Goal: Complete application form

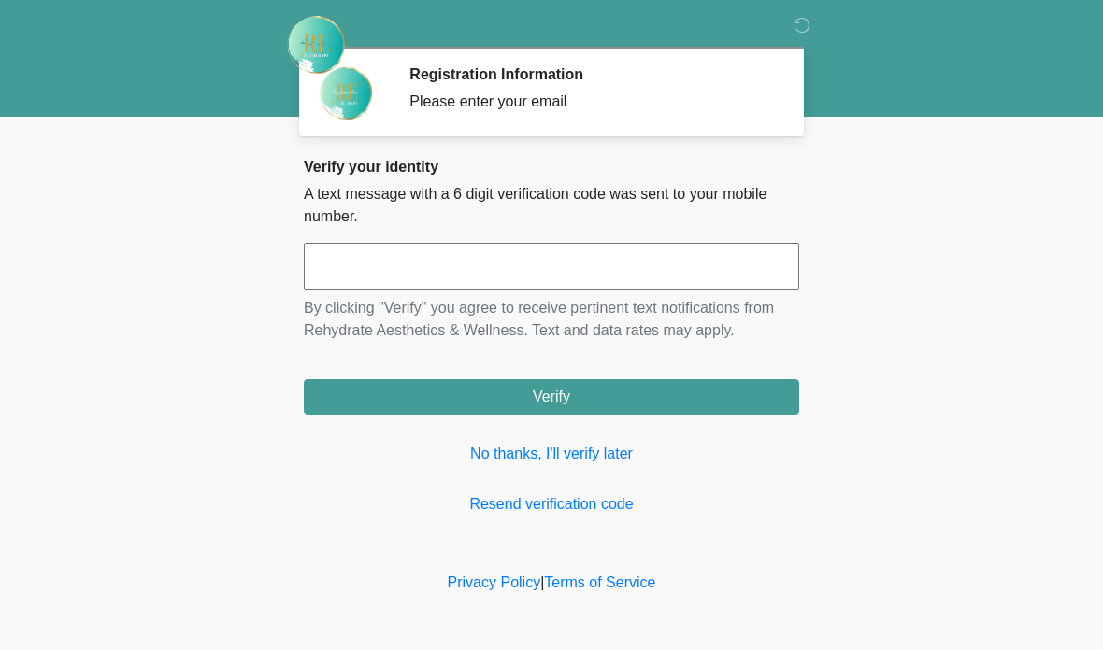
click at [655, 246] on input "text" at bounding box center [551, 266] width 495 height 47
type input "******"
click at [725, 388] on button "Verify" at bounding box center [551, 397] width 495 height 36
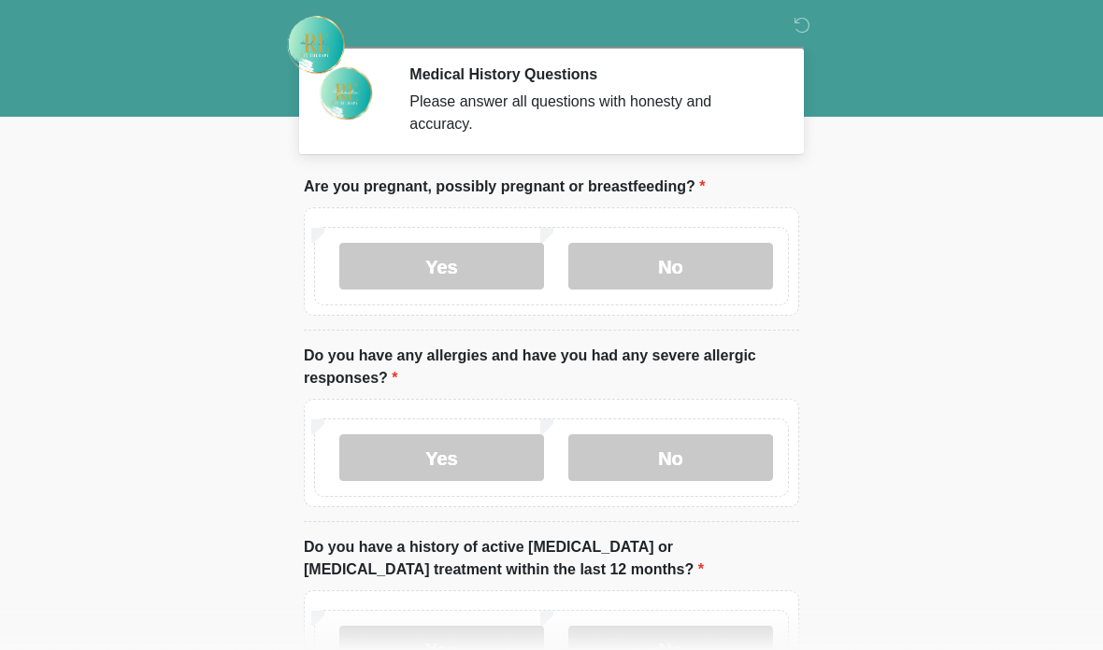
click at [714, 255] on label "No" at bounding box center [670, 266] width 205 height 47
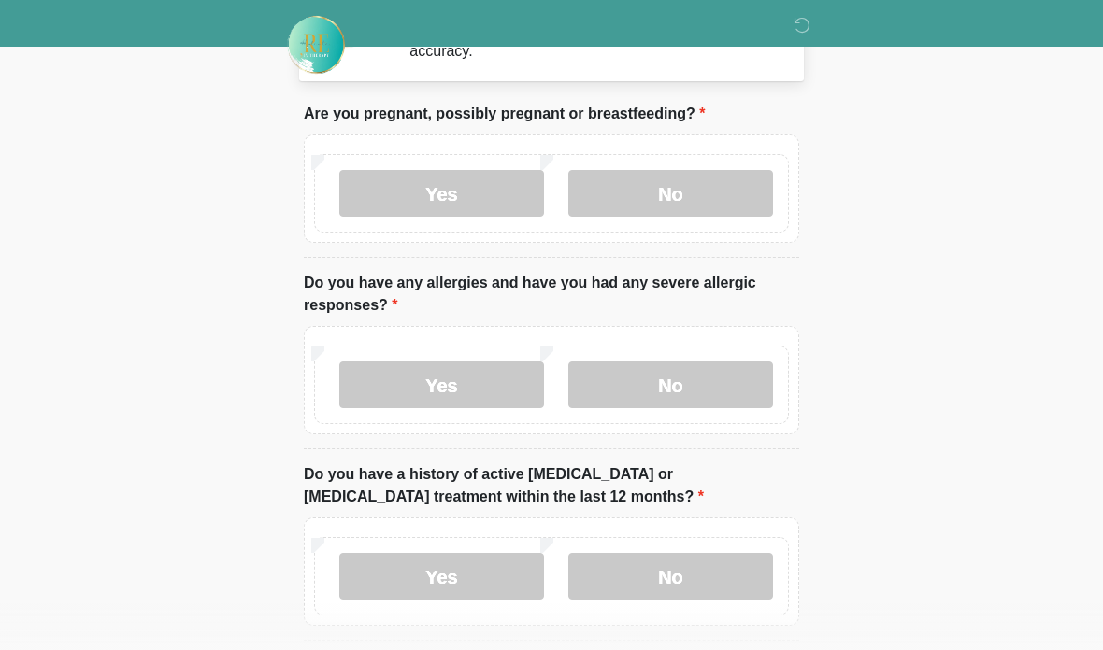
click at [725, 391] on label "No" at bounding box center [670, 385] width 205 height 47
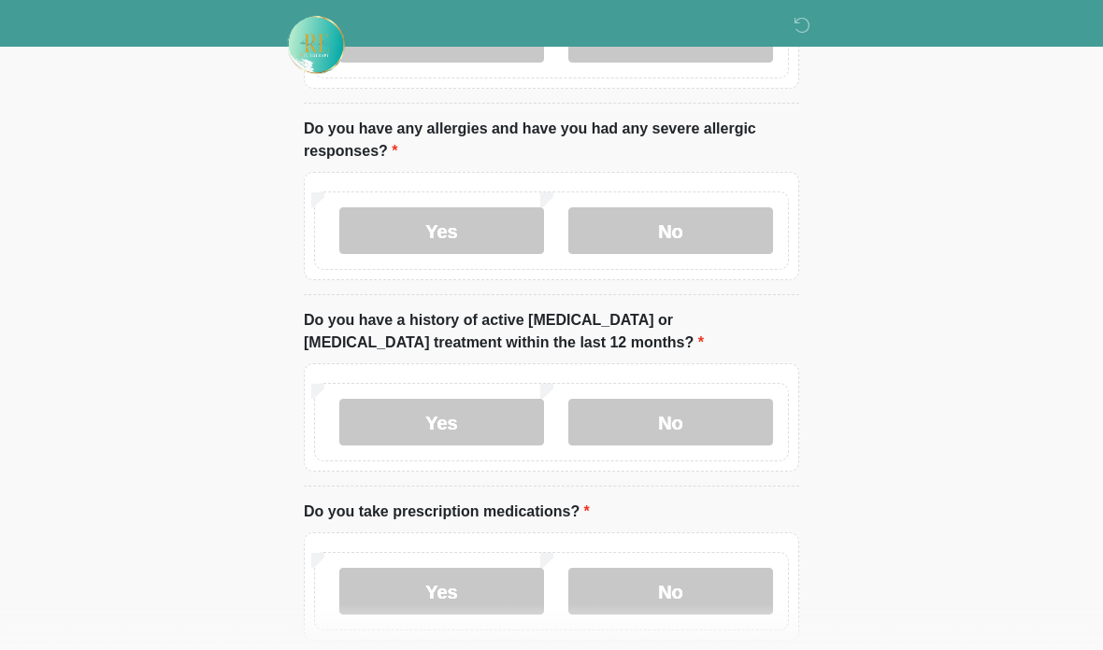
click at [736, 407] on label "No" at bounding box center [670, 422] width 205 height 47
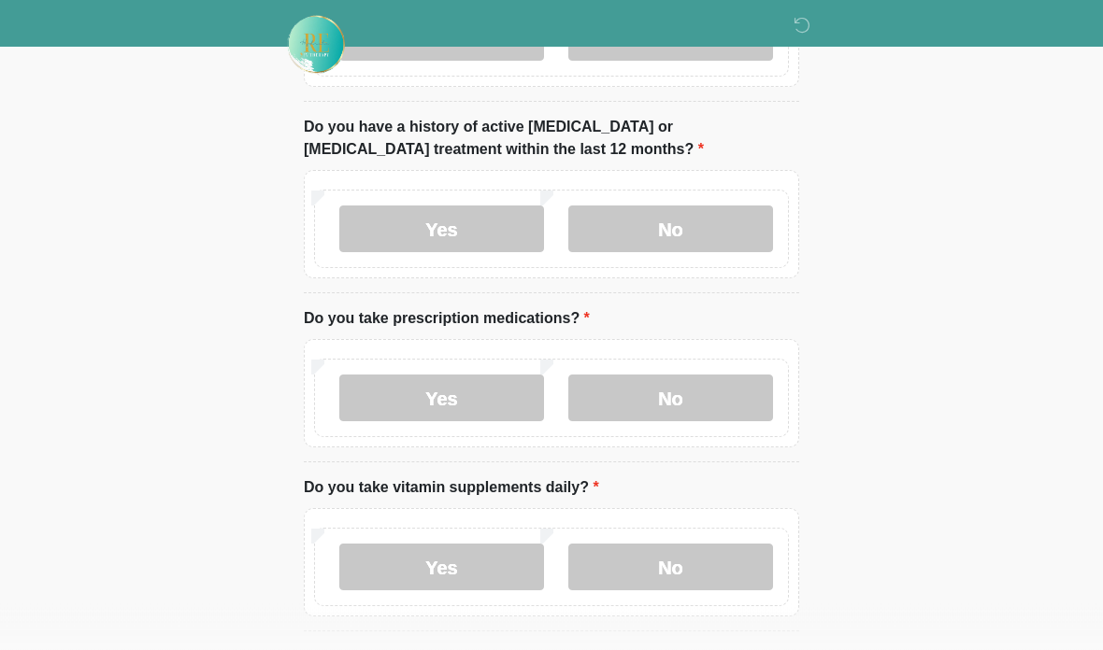
click at [704, 390] on label "No" at bounding box center [670, 399] width 205 height 47
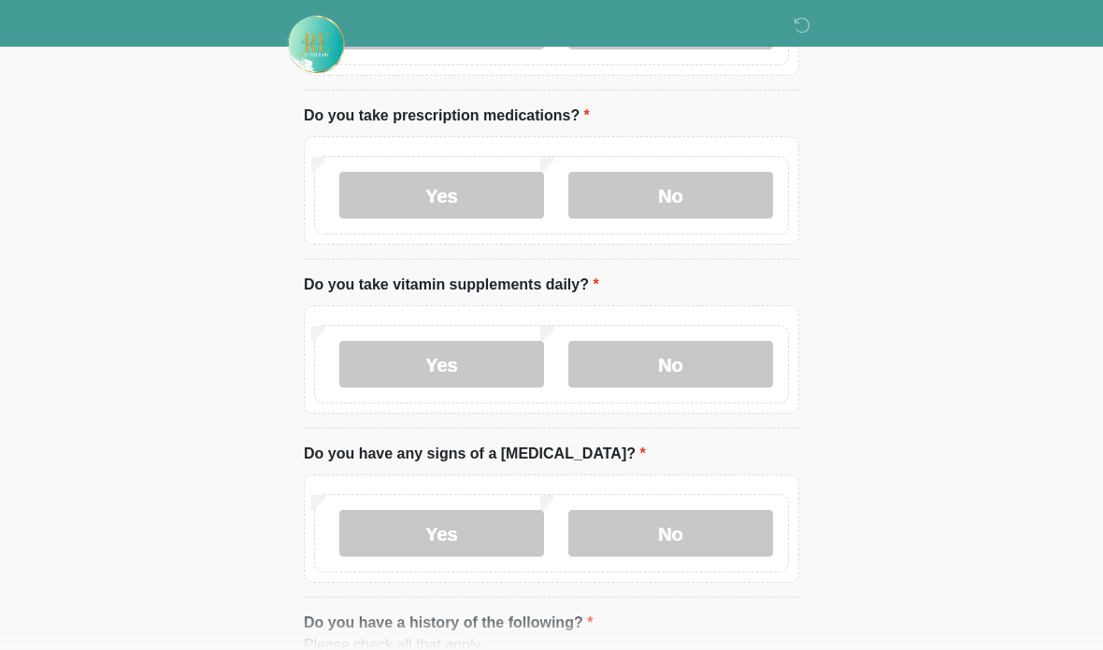
scroll to position [623, 0]
click at [705, 355] on label "No" at bounding box center [670, 364] width 205 height 47
click at [820, 437] on div "‎ ‎ Medical History Questions Please answer all questions with honesty and accu…" at bounding box center [551, 551] width 561 height 2313
click at [719, 524] on label "No" at bounding box center [670, 533] width 205 height 47
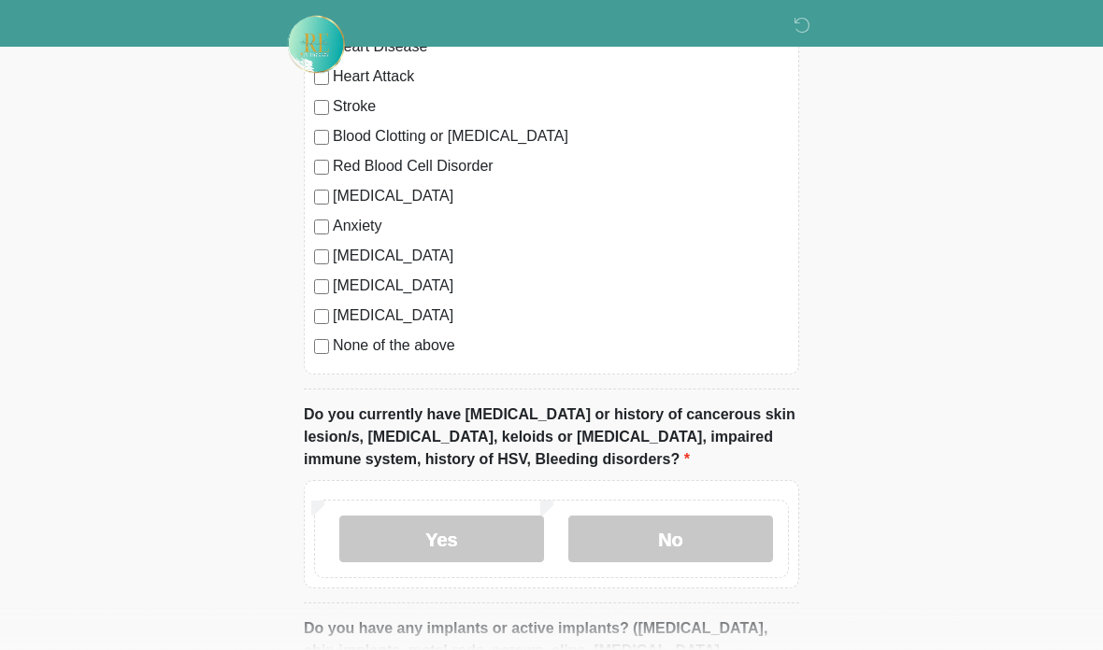
scroll to position [1294, 0]
click at [413, 343] on label "None of the above" at bounding box center [561, 346] width 456 height 22
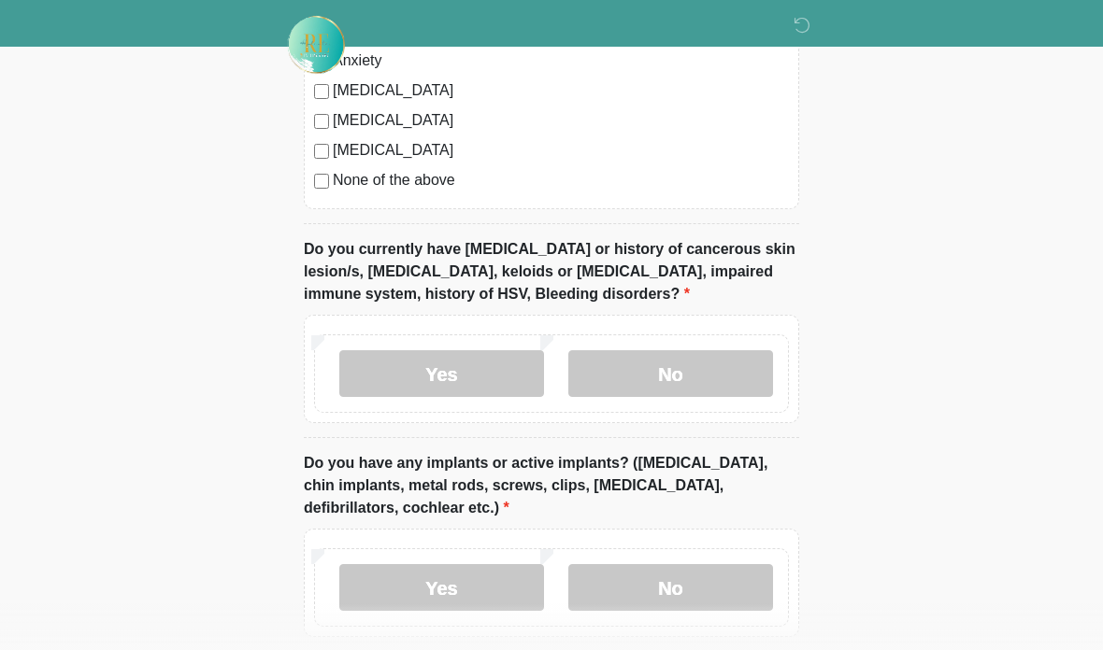
scroll to position [1462, 0]
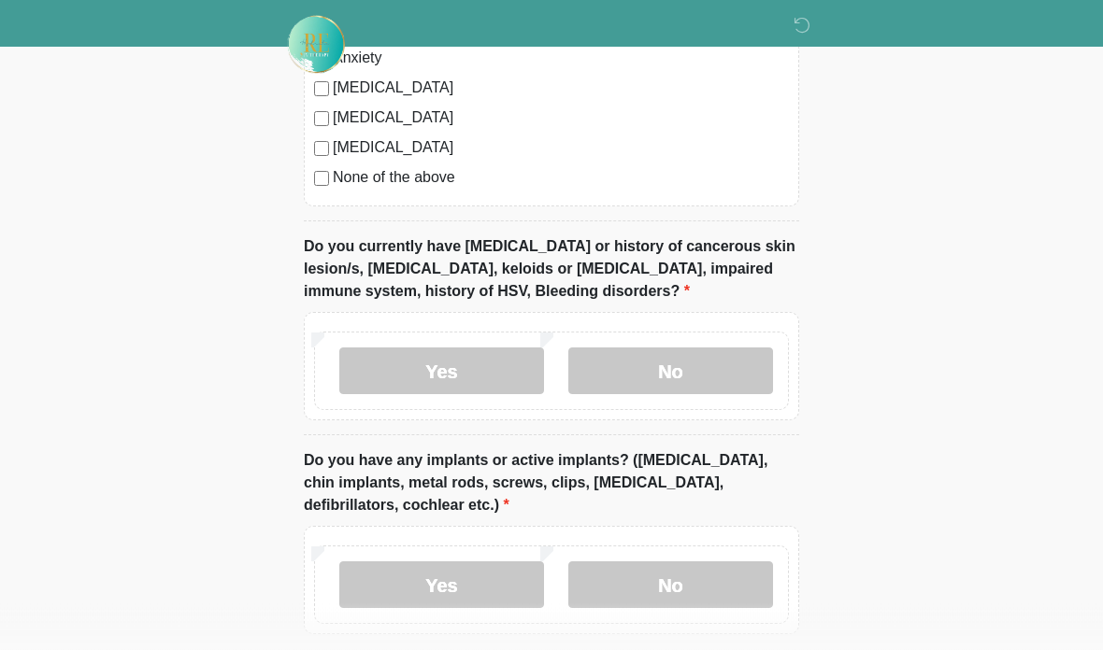
click at [728, 382] on label "No" at bounding box center [670, 372] width 205 height 47
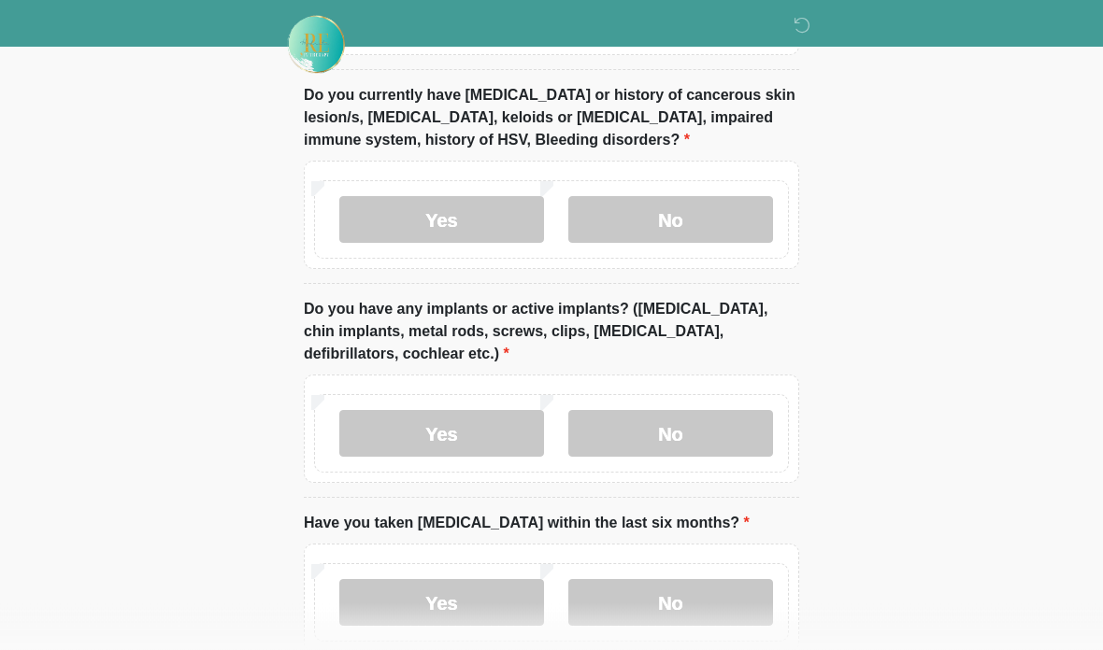
click at [713, 434] on label "No" at bounding box center [670, 434] width 205 height 47
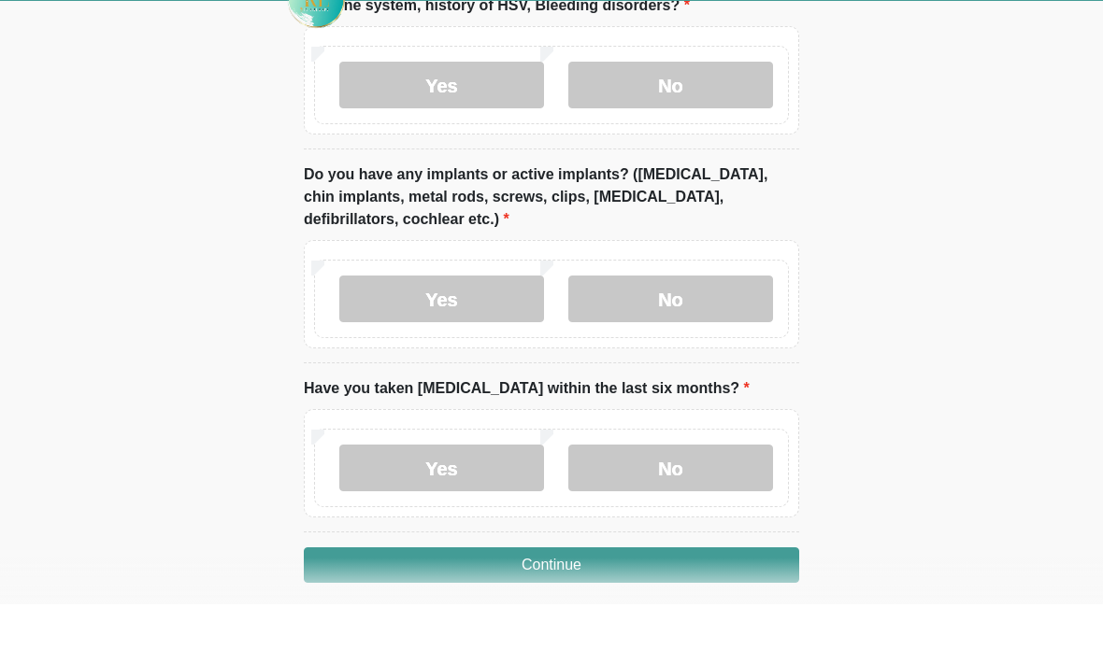
scroll to position [1703, 0]
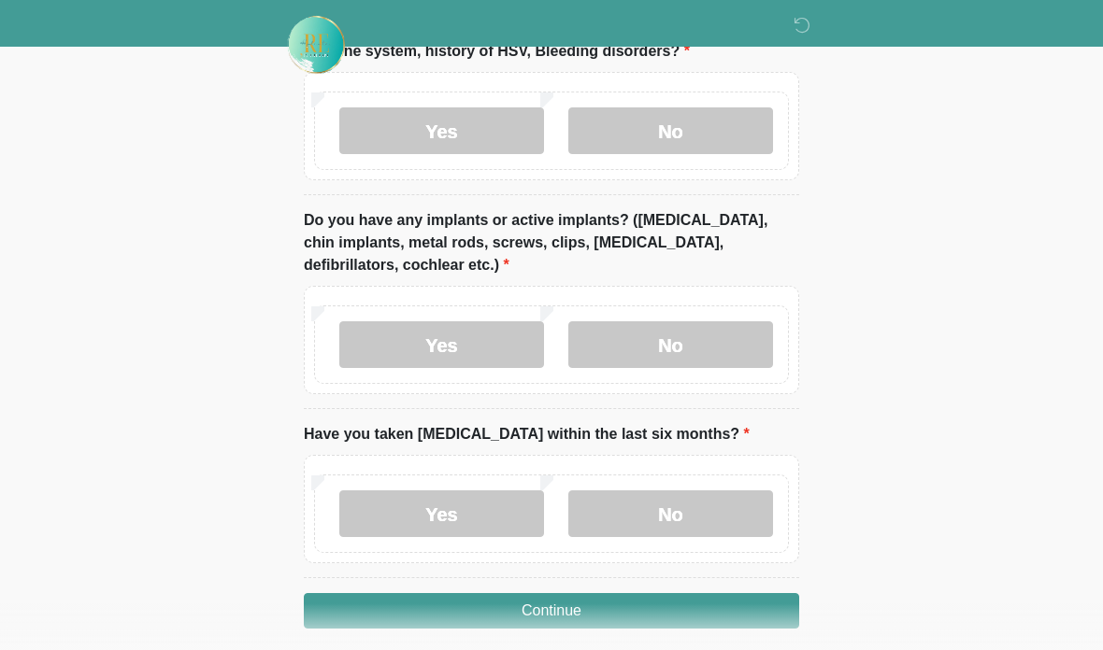
click at [694, 491] on label "No" at bounding box center [670, 514] width 205 height 47
click at [667, 617] on button "Continue" at bounding box center [551, 611] width 495 height 36
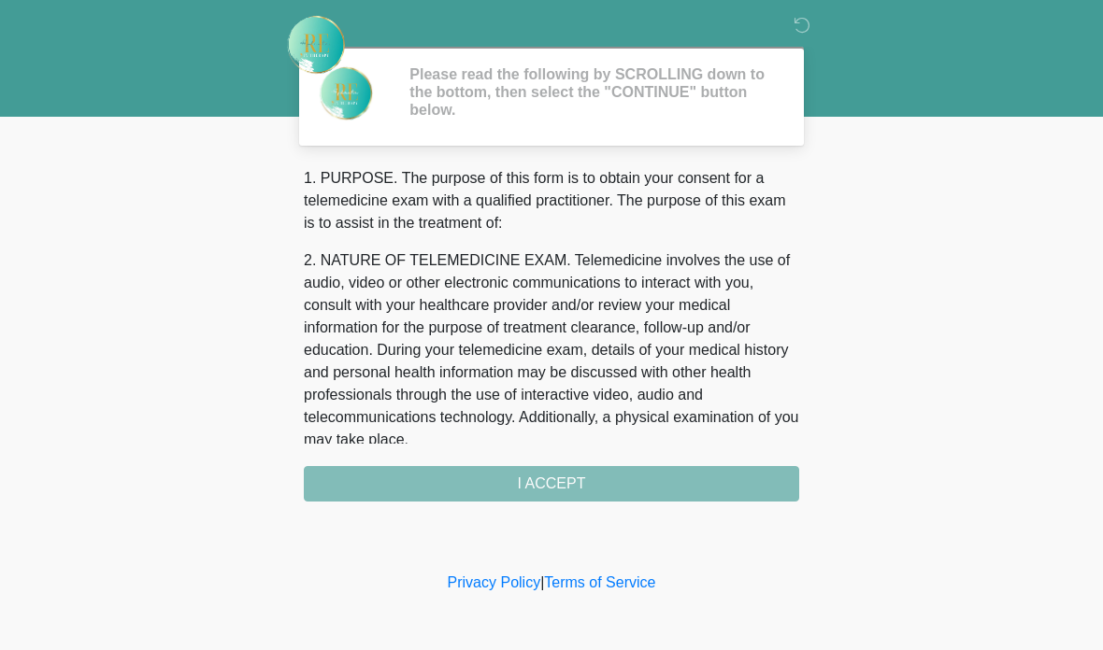
scroll to position [0, 0]
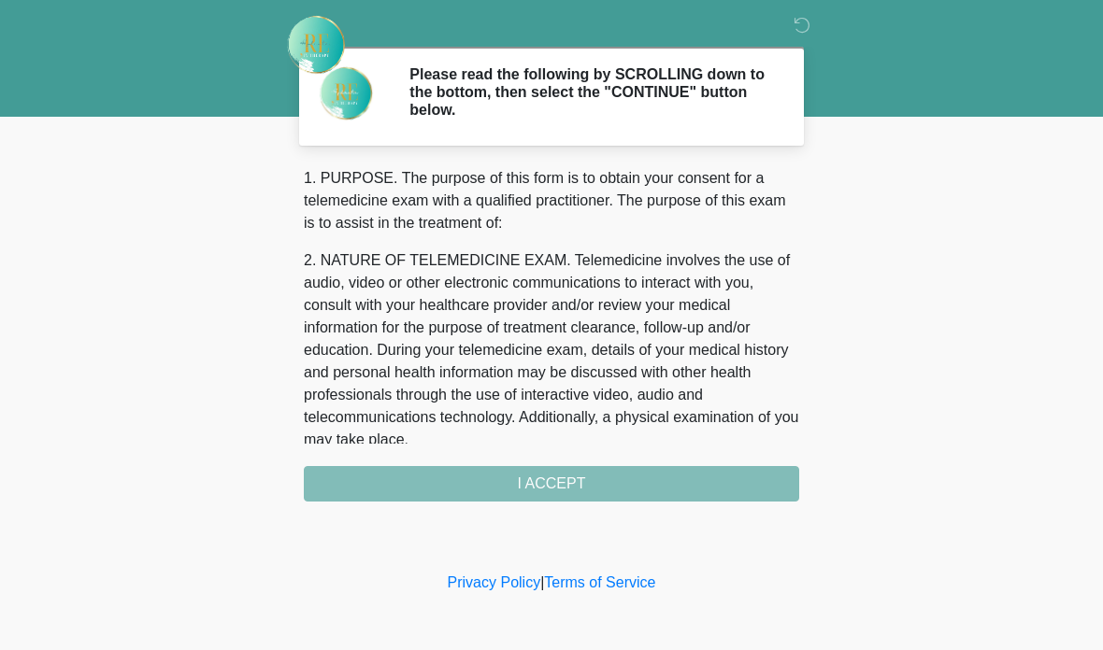
click at [668, 471] on div "1. PURPOSE. The purpose of this form is to obtain your consent for a telemedici…" at bounding box center [551, 334] width 495 height 335
click at [680, 484] on div "1. PURPOSE. The purpose of this form is to obtain your consent for a telemedici…" at bounding box center [551, 334] width 495 height 335
click at [679, 501] on div "‎ ‎ Please read the following by SCROLLING down to the bottom, then select the …" at bounding box center [551, 284] width 561 height 531
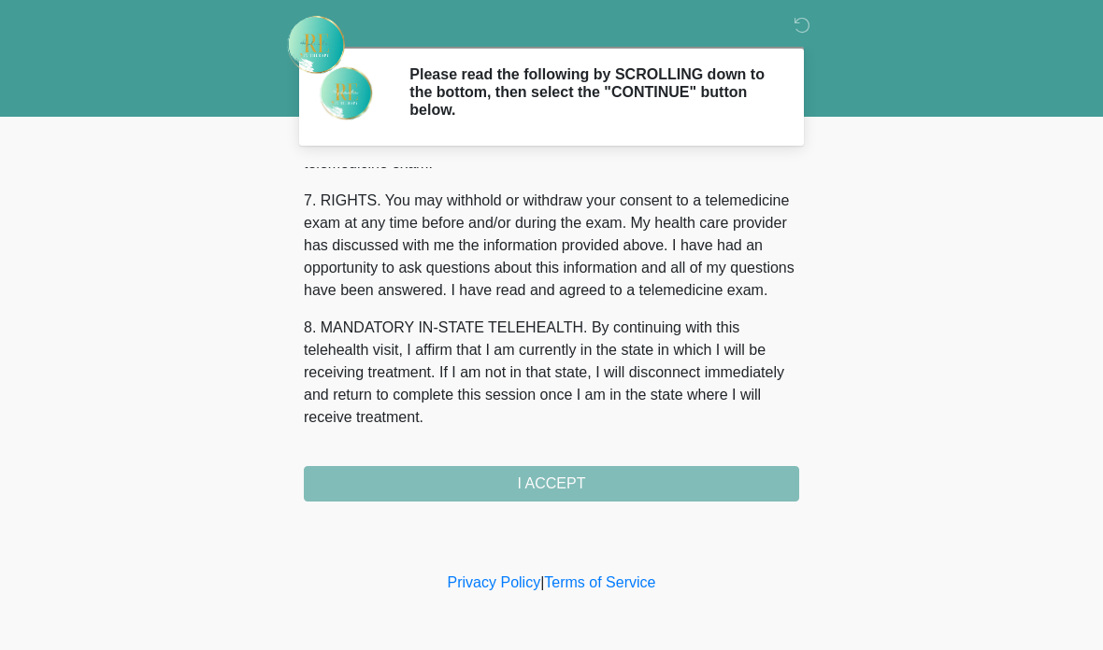
scroll to position [830, 0]
click at [646, 478] on button "I ACCEPT" at bounding box center [551, 484] width 495 height 36
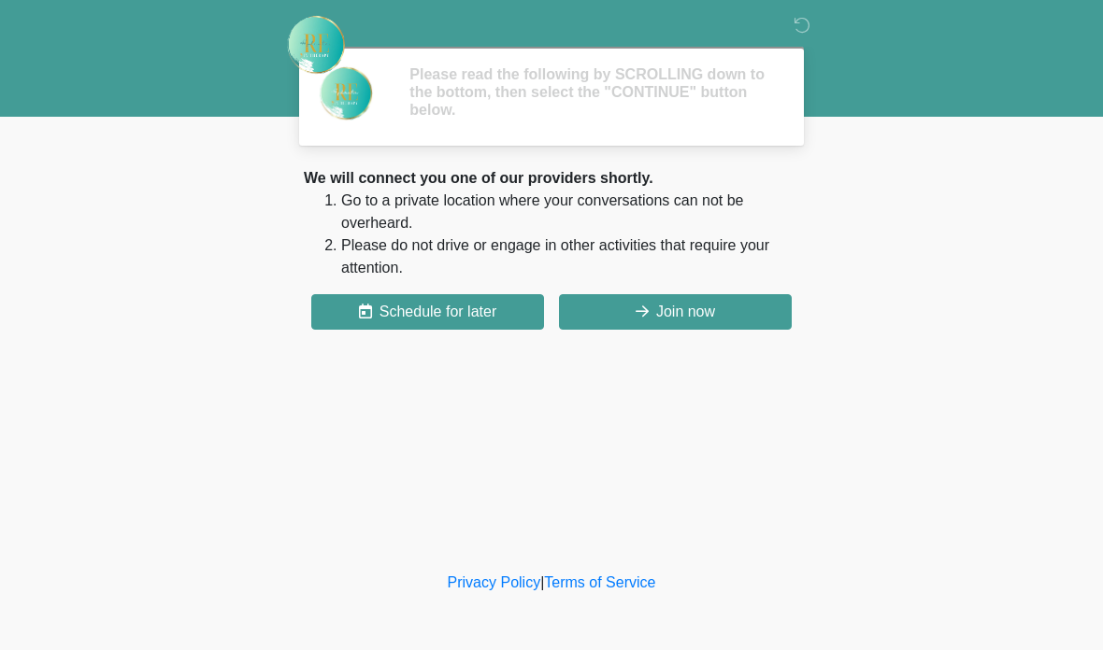
click at [693, 476] on div "‎ ‎ Please read the following by SCROLLING down to the bottom, then select the …" at bounding box center [551, 284] width 561 height 531
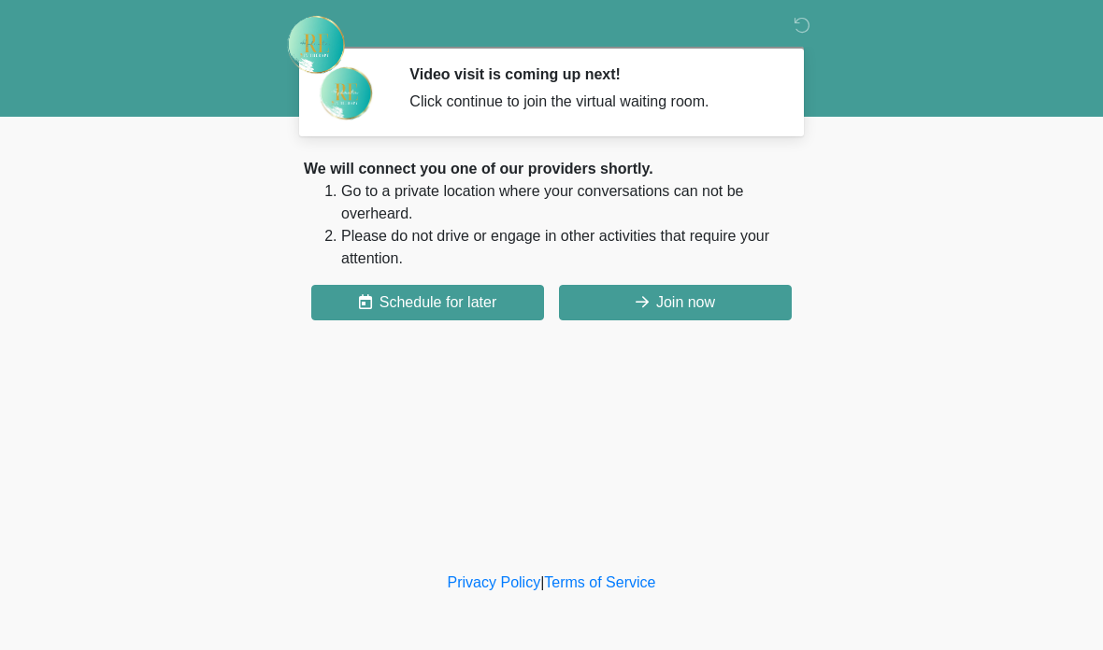
click at [699, 294] on button "Join now" at bounding box center [675, 303] width 233 height 36
